Goal: Transaction & Acquisition: Purchase product/service

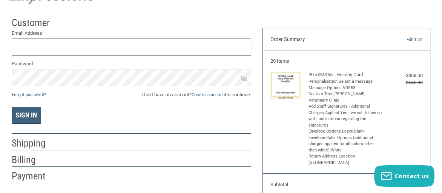
scroll to position [50, 0]
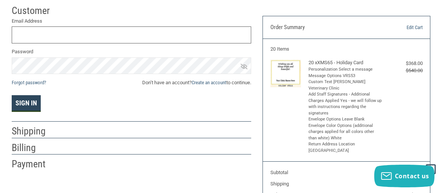
type input "[EMAIL_ADDRESS][DOMAIN_NAME]"
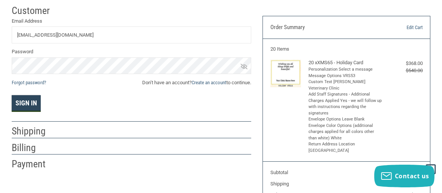
click at [23, 102] on button "Sign In" at bounding box center [26, 103] width 29 height 17
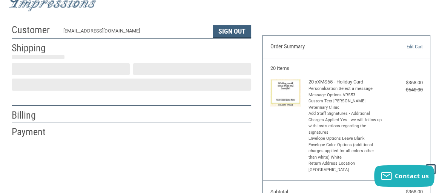
scroll to position [30, 0]
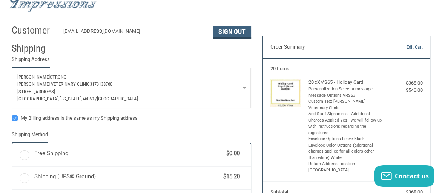
radio input "true"
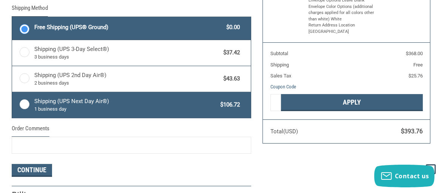
scroll to position [181, 0]
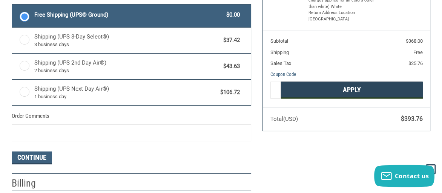
click at [359, 84] on button "Apply" at bounding box center [352, 90] width 142 height 17
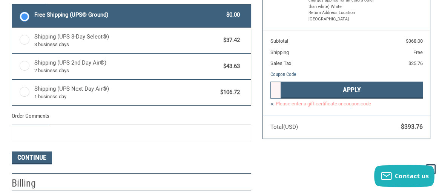
click at [273, 100] on label "Please enter a gift certificate or coupon code" at bounding box center [347, 103] width 153 height 6
click at [333, 123] on span "Total (USD)" at bounding box center [313, 127] width 85 height 9
click at [363, 60] on span "$25.76" at bounding box center [392, 64] width 62 height 8
click at [264, 84] on section "Subtotal $368.00 Shipping Free Sales Tax $25.76 Coupon Code Gift Certificate or…" at bounding box center [346, 72] width 167 height 85
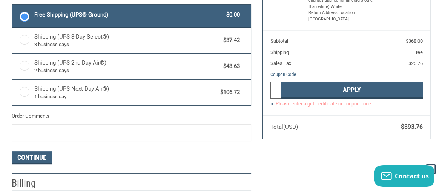
click at [272, 82] on input "Gift Certificate or Coupon Code" at bounding box center [276, 90] width 11 height 17
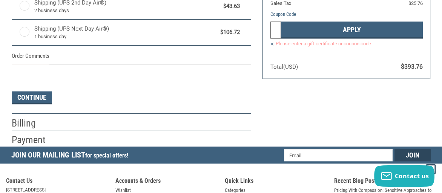
scroll to position [257, 0]
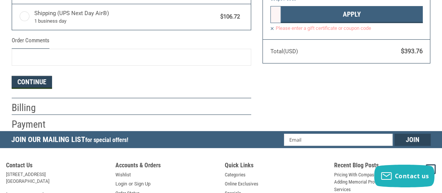
click at [33, 79] on button "Continue" at bounding box center [32, 82] width 40 height 13
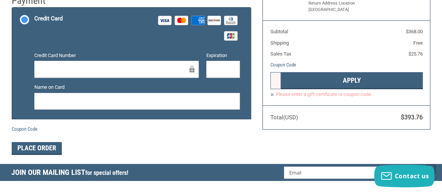
scroll to position [153, 0]
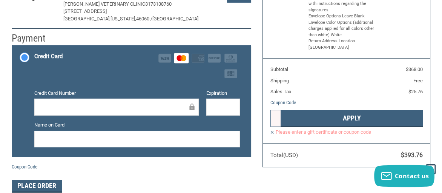
click at [208, 103] on div at bounding box center [224, 107] width 34 height 17
click at [125, 130] on div "Name on Card" at bounding box center [137, 134] width 213 height 27
click at [44, 184] on button "Place Order" at bounding box center [37, 186] width 50 height 13
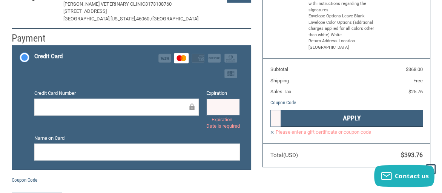
click at [208, 105] on div at bounding box center [224, 107] width 34 height 17
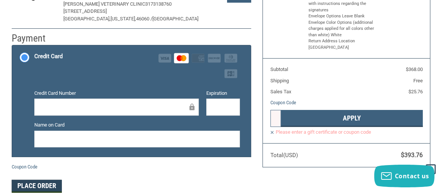
click at [31, 182] on button "Place Order" at bounding box center [37, 186] width 50 height 13
